Goal: Find specific page/section: Find specific page/section

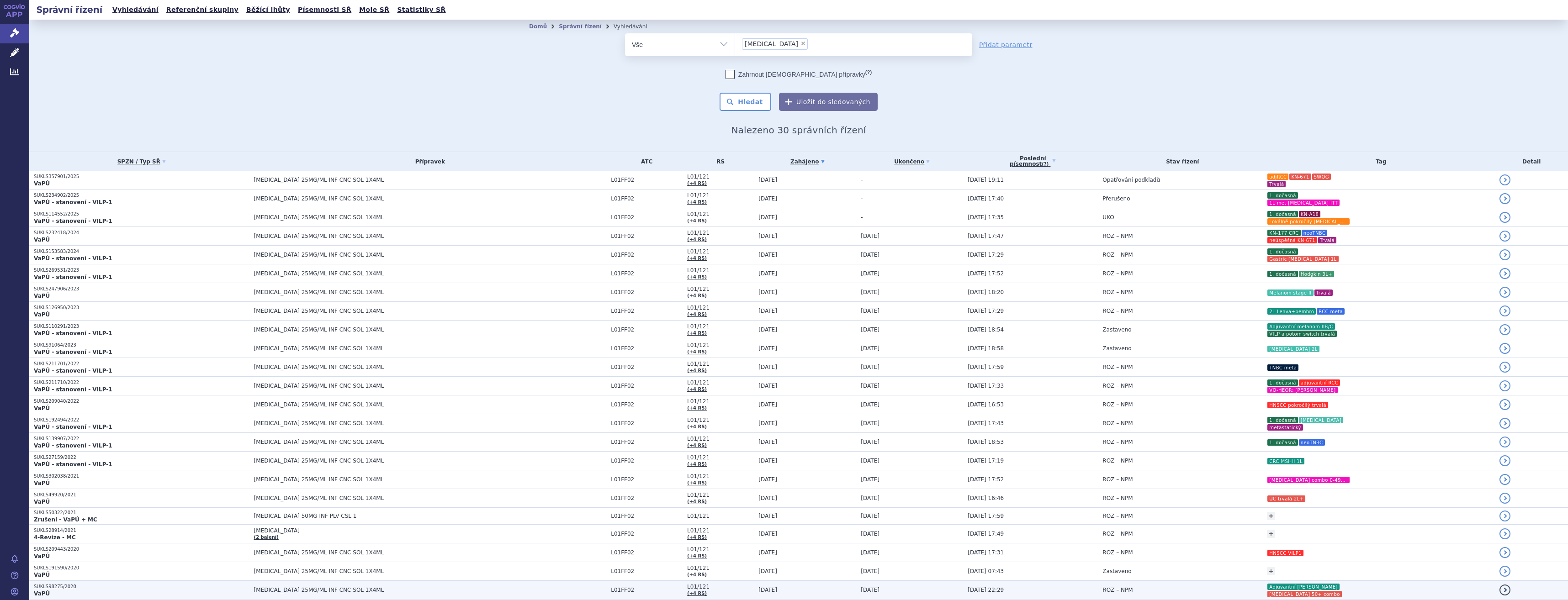
scroll to position [164, 0]
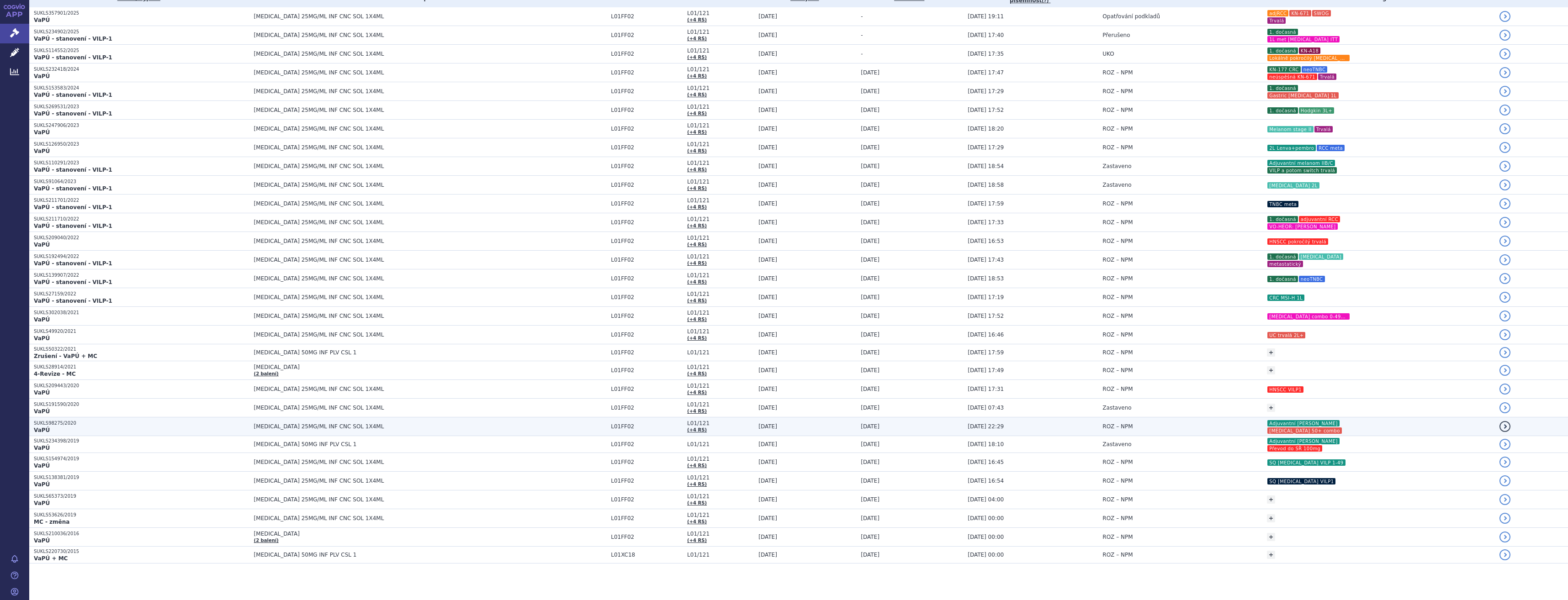
click at [1198, 430] on td "ROZ – NPM" at bounding box center [1180, 427] width 164 height 19
